Goal: Transaction & Acquisition: Register for event/course

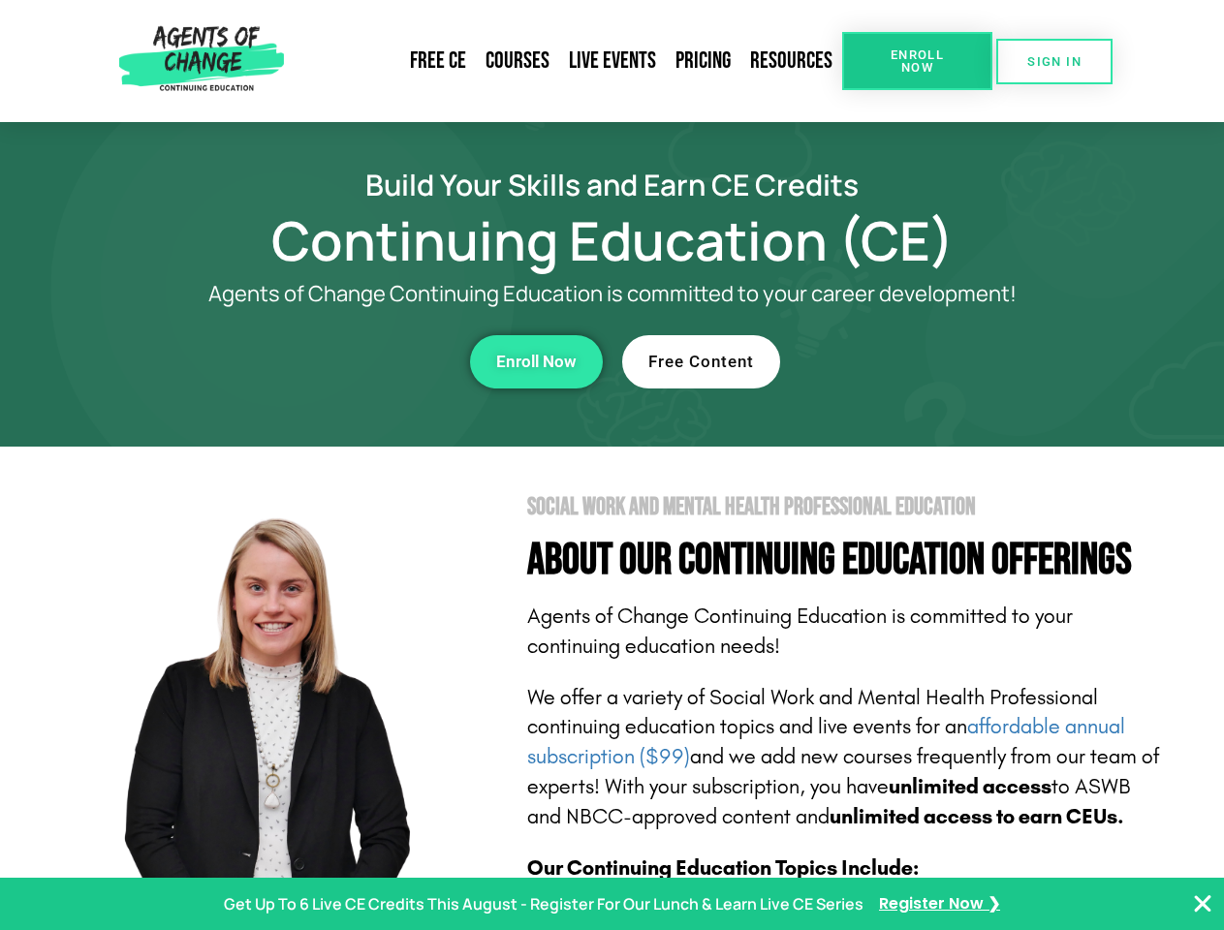
click at [611, 465] on section "Social Work and Mental Health Professional Education About Our Continuing Educa…" at bounding box center [612, 854] width 1224 height 814
click at [917, 61] on span "Enroll Now" at bounding box center [917, 60] width 88 height 25
click at [1054, 61] on span "SIGN IN" at bounding box center [1054, 61] width 54 height 13
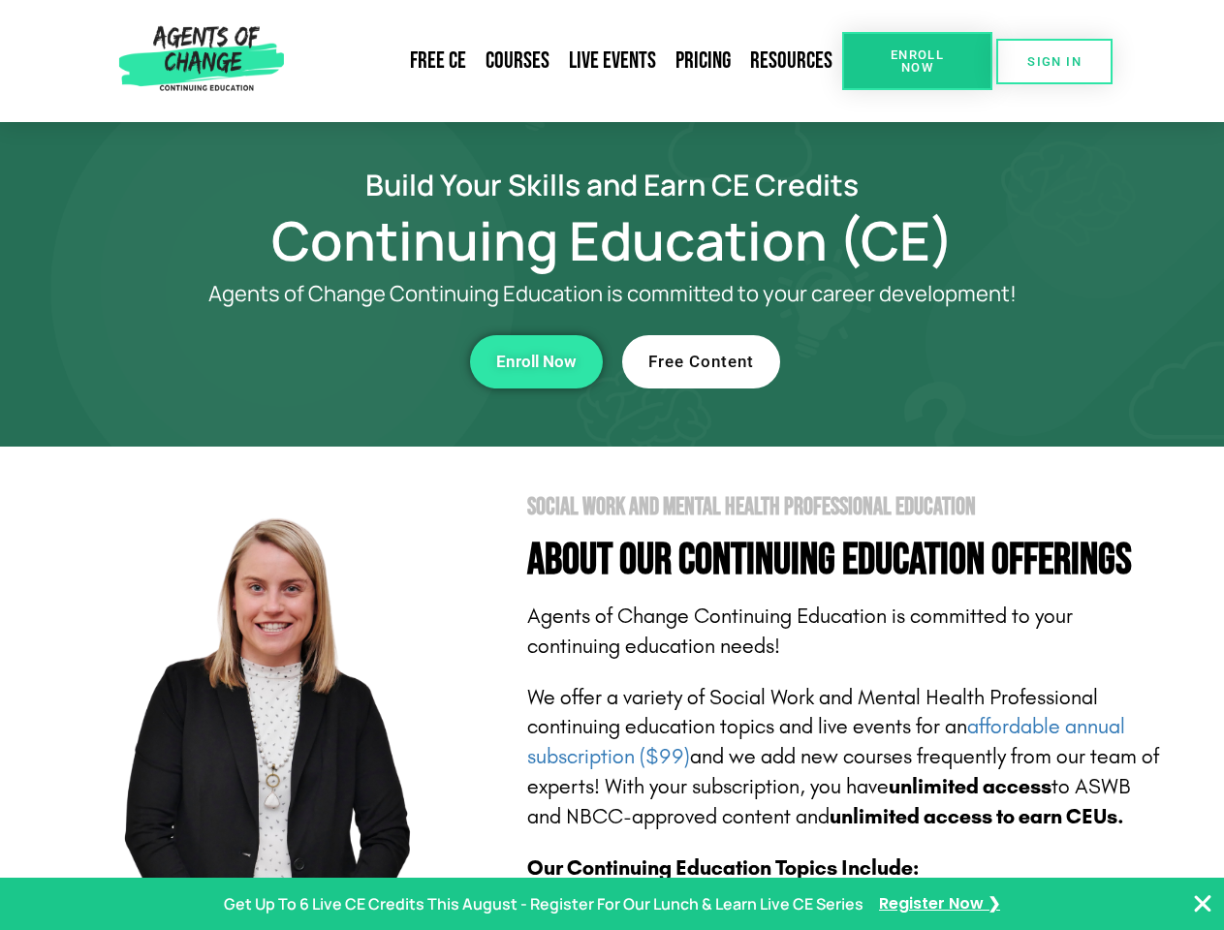
click at [336, 361] on div "Enroll Now" at bounding box center [336, 361] width 533 height 53
click at [536, 361] on span "Enroll Now" at bounding box center [536, 362] width 80 height 16
click at [889, 361] on div "Free Content" at bounding box center [888, 361] width 533 height 53
